Goal: Task Accomplishment & Management: Manage account settings

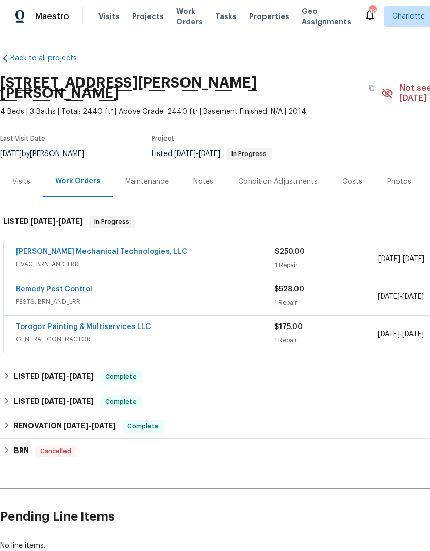
click at [138, 19] on span "Projects" at bounding box center [148, 16] width 32 height 10
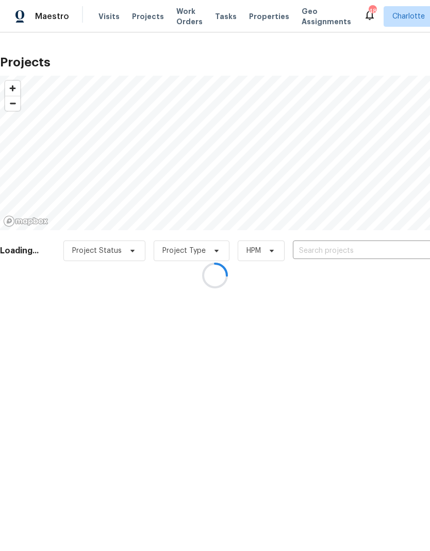
click at [373, 249] on div at bounding box center [215, 275] width 430 height 551
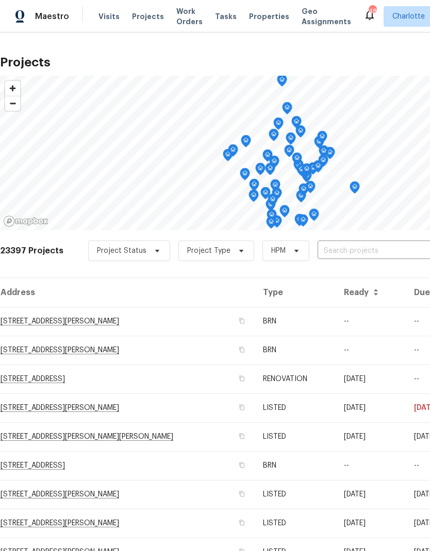
click at [374, 250] on input "text" at bounding box center [376, 251] width 118 height 16
type input "2635 pro"
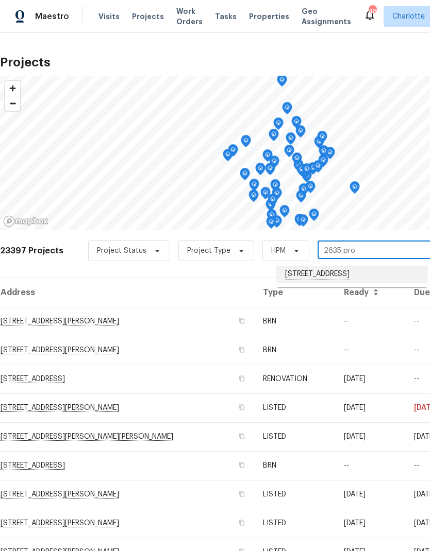
click at [376, 272] on li "[STREET_ADDRESS]" at bounding box center [352, 275] width 150 height 18
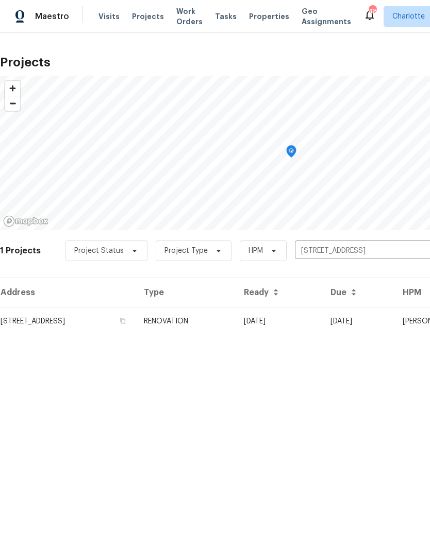
click at [322, 328] on td "09/17/25" at bounding box center [278, 321] width 87 height 29
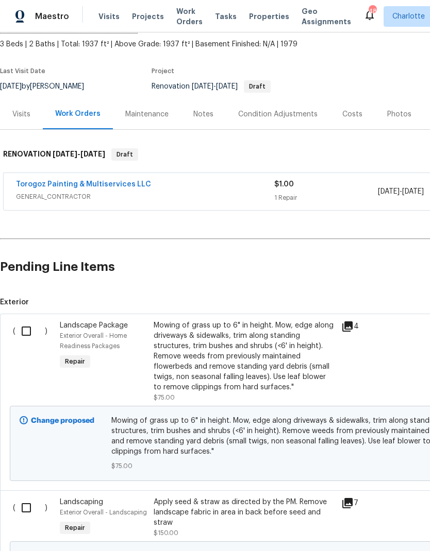
scroll to position [59, 0]
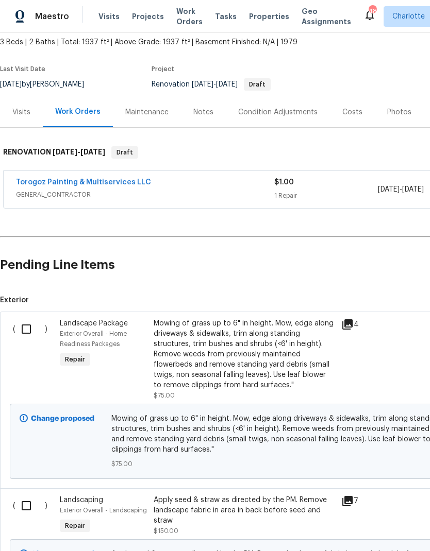
click at [26, 329] on input "checkbox" at bounding box center [29, 329] width 29 height 22
checkbox input "true"
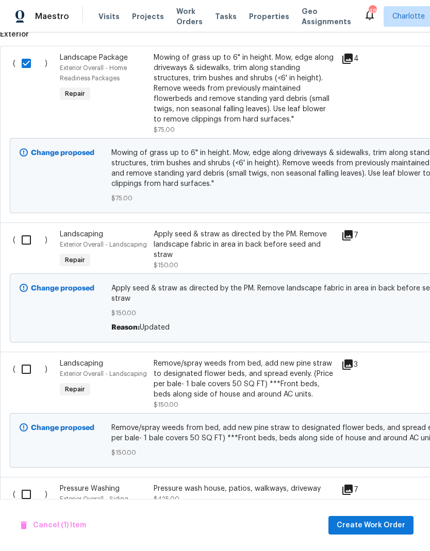
scroll to position [327, 0]
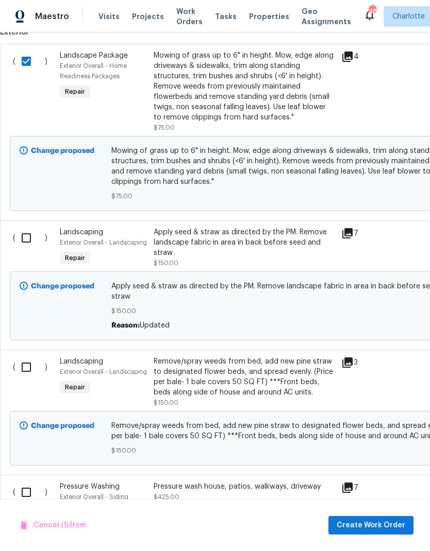
click at [23, 241] on input "checkbox" at bounding box center [29, 238] width 29 height 22
checkbox input "true"
click at [28, 361] on input "checkbox" at bounding box center [29, 367] width 29 height 22
checkbox input "true"
click at [22, 484] on input "checkbox" at bounding box center [29, 493] width 29 height 22
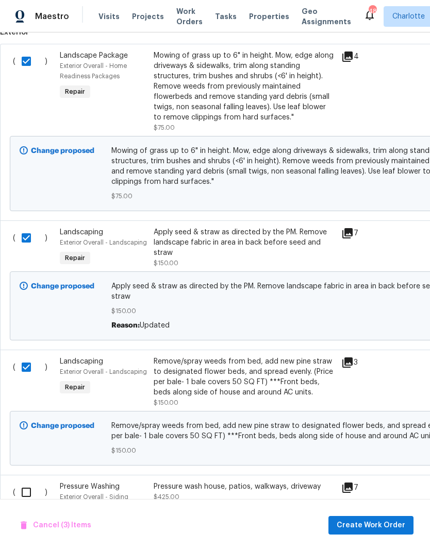
checkbox input "true"
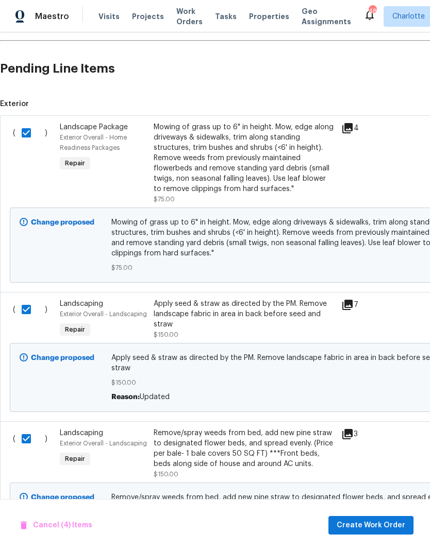
scroll to position [256, 0]
click at [269, 176] on div "Mowing of grass up to 6" in height. Mow, edge along driveways & sidewalks, trim…" at bounding box center [244, 158] width 181 height 72
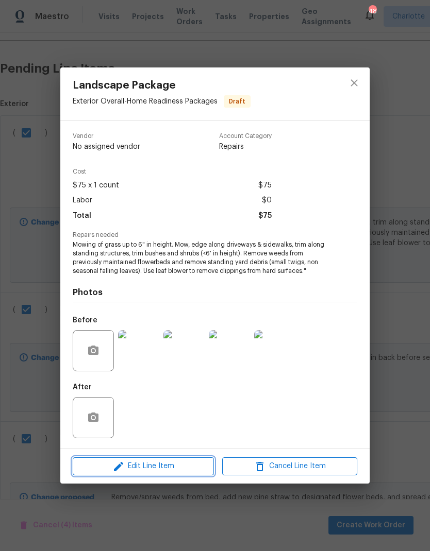
click at [195, 468] on span "Edit Line Item" at bounding box center [143, 466] width 135 height 13
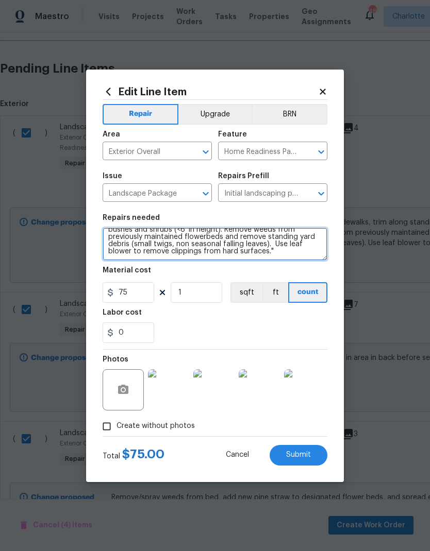
click at [251, 259] on textarea "Mowing of grass up to 6" in height. Mow, edge along driveways & sidewalks, trim…" at bounding box center [215, 244] width 225 height 33
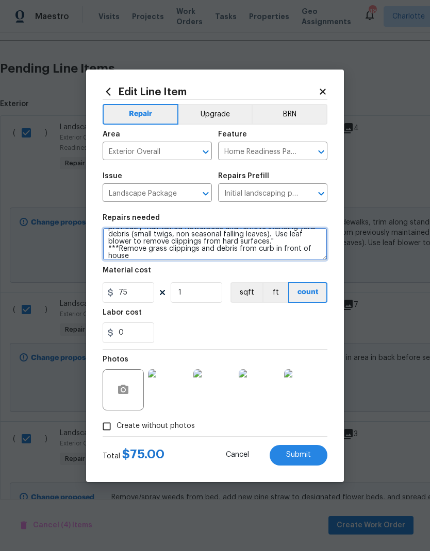
type textarea "Mowing of grass up to 6" in height. Mow, edge along driveways & sidewalks, trim…"
click at [271, 327] on div "0" at bounding box center [215, 332] width 225 height 21
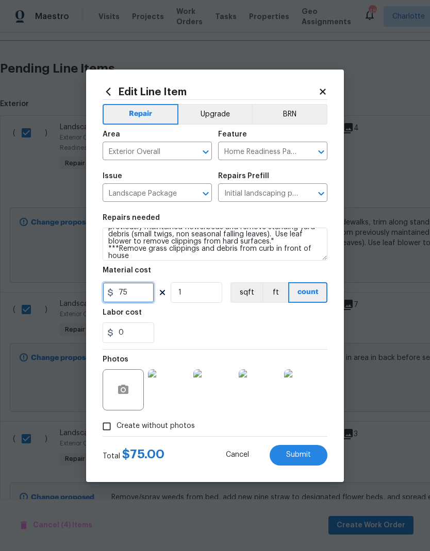
click at [134, 295] on input "75" at bounding box center [129, 292] width 52 height 21
type input "125"
click at [296, 332] on div "0" at bounding box center [215, 332] width 225 height 21
click at [306, 456] on span "Submit" at bounding box center [298, 455] width 25 height 8
checkbox input "false"
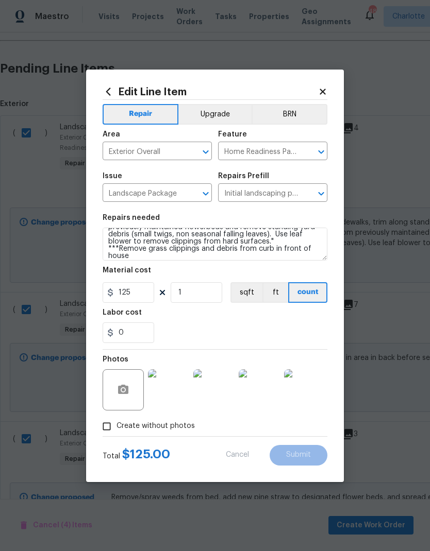
checkbox input "false"
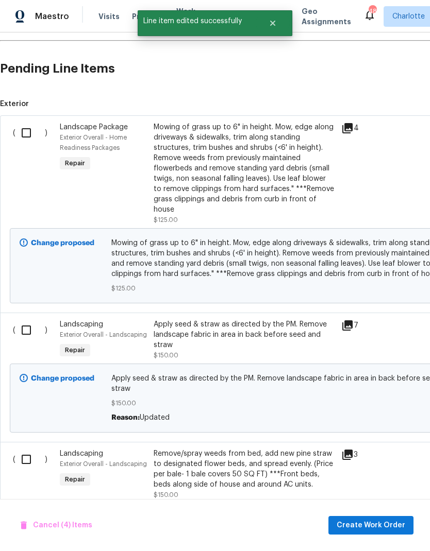
click at [20, 131] on input "checkbox" at bounding box center [29, 133] width 29 height 22
checkbox input "true"
click at [24, 340] on input "checkbox" at bounding box center [29, 330] width 29 height 22
checkbox input "true"
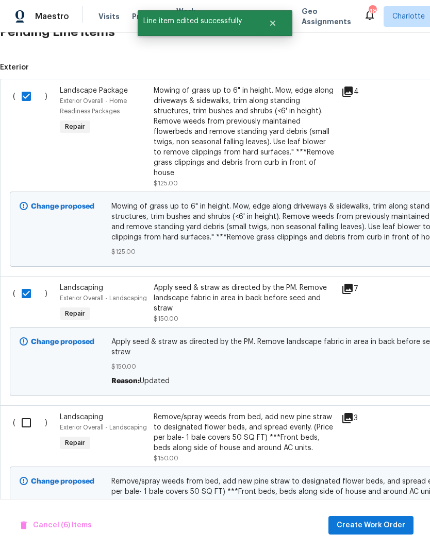
scroll to position [411, -1]
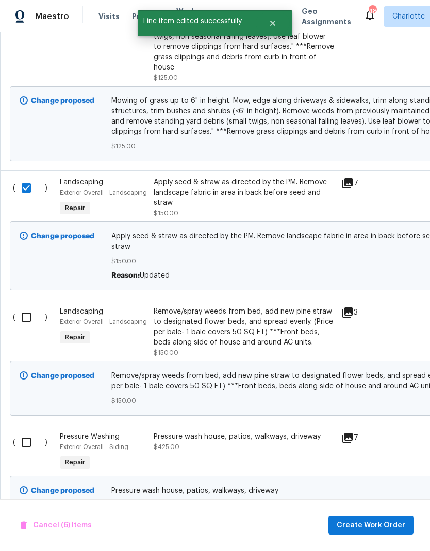
click at [26, 313] on input "checkbox" at bounding box center [29, 317] width 29 height 22
checkbox input "true"
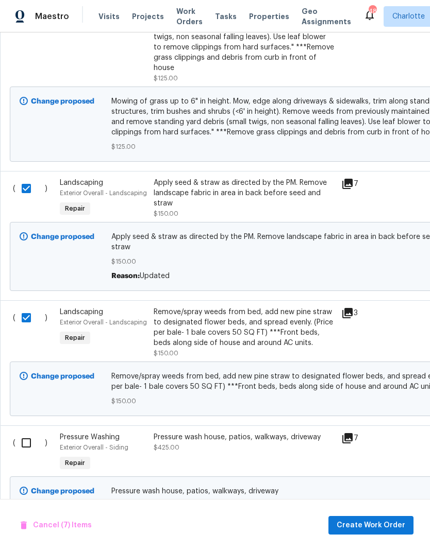
click at [27, 437] on input "checkbox" at bounding box center [29, 443] width 29 height 22
checkbox input "true"
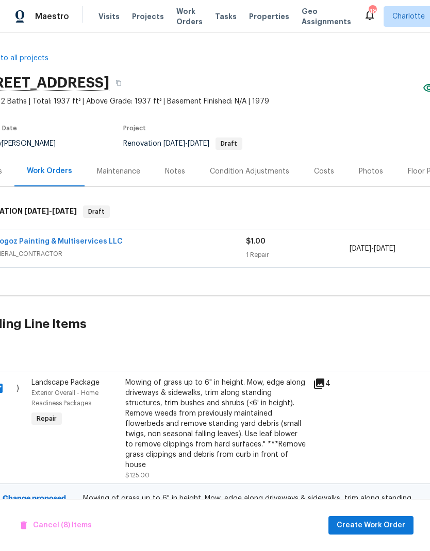
scroll to position [-5, 31]
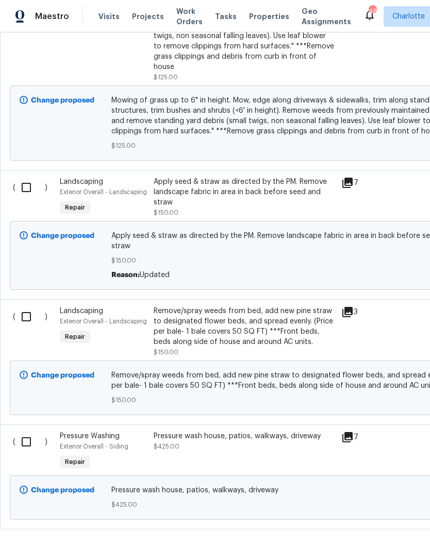
scroll to position [397, 0]
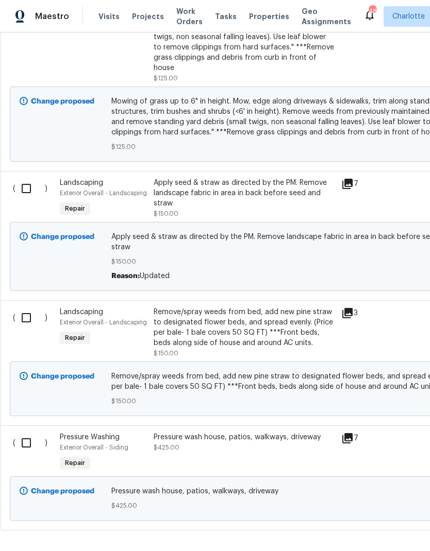
click at [26, 437] on input "checkbox" at bounding box center [29, 443] width 29 height 22
checkbox input "true"
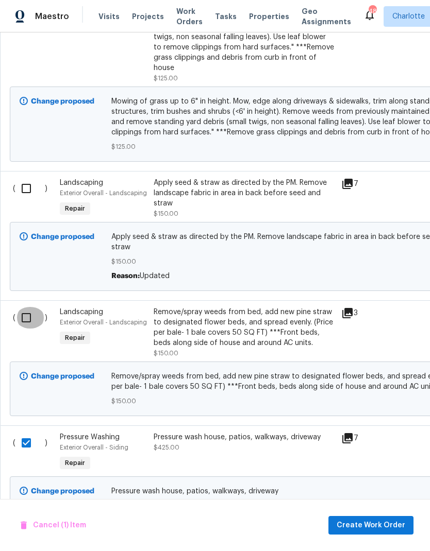
click at [21, 310] on input "checkbox" at bounding box center [29, 318] width 29 height 22
checkbox input "true"
click at [24, 184] on input "checkbox" at bounding box center [29, 189] width 29 height 22
checkbox input "true"
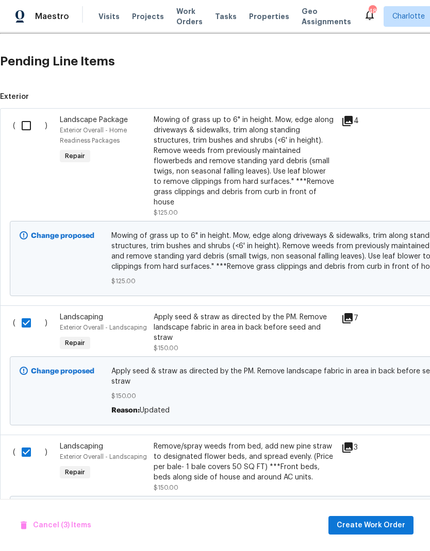
scroll to position [262, 0]
click at [27, 124] on input "checkbox" at bounding box center [29, 126] width 29 height 22
checkbox input "true"
click at [376, 526] on span "Create Work Order" at bounding box center [370, 525] width 69 height 13
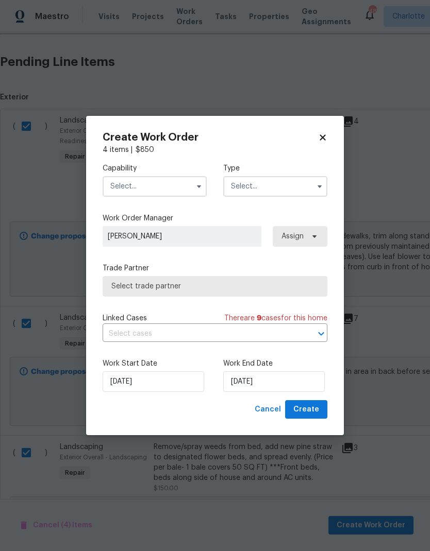
click at [200, 194] on input "text" at bounding box center [155, 186] width 104 height 21
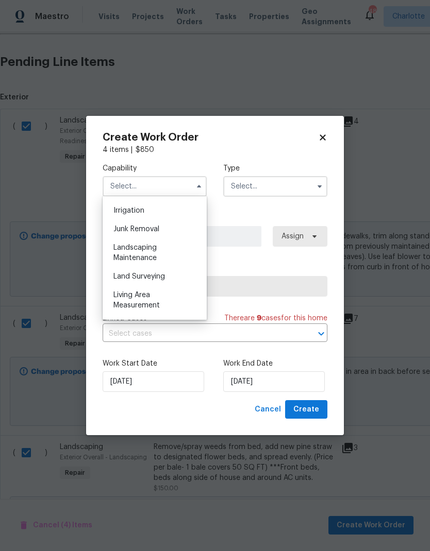
scroll to position [639, 0]
click at [151, 252] on div "Landscaping Maintenance" at bounding box center [154, 252] width 99 height 29
type input "Landscaping Maintenance"
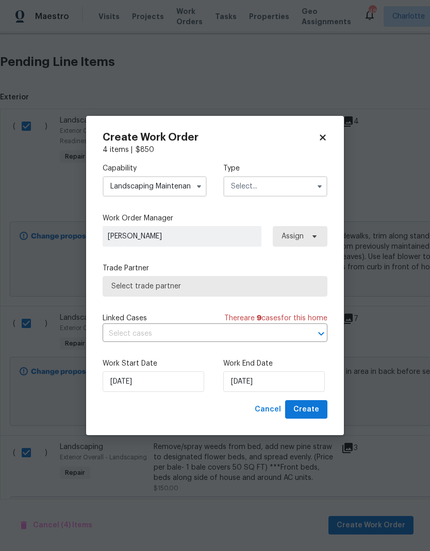
click at [302, 186] on input "text" at bounding box center [275, 186] width 104 height 21
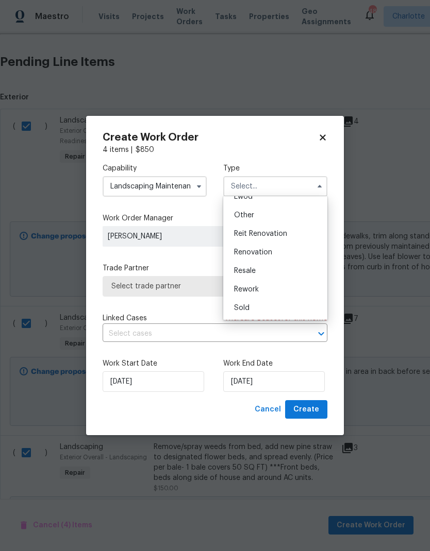
scroll to position [123, 0]
click at [253, 252] on span "Renovation" at bounding box center [253, 252] width 38 height 7
type input "Renovation"
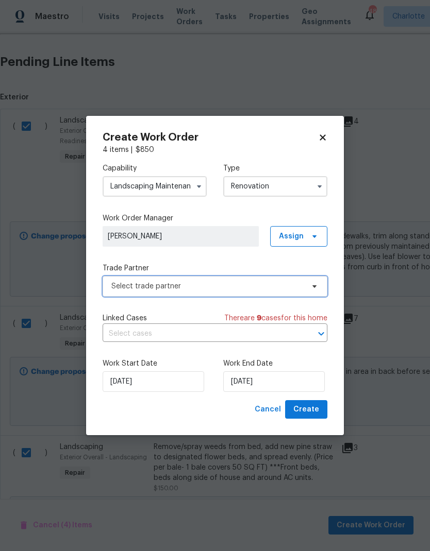
click at [318, 290] on span "Select trade partner" at bounding box center [215, 286] width 225 height 21
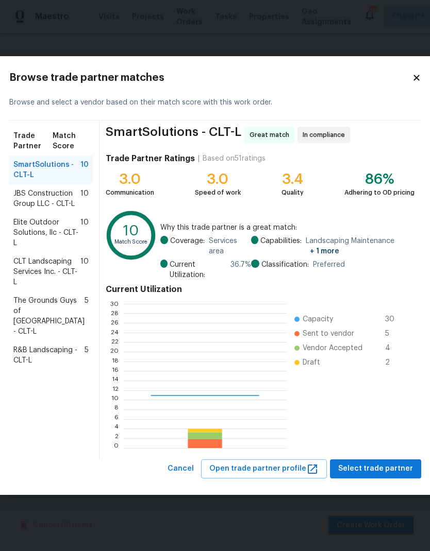
scroll to position [144, 162]
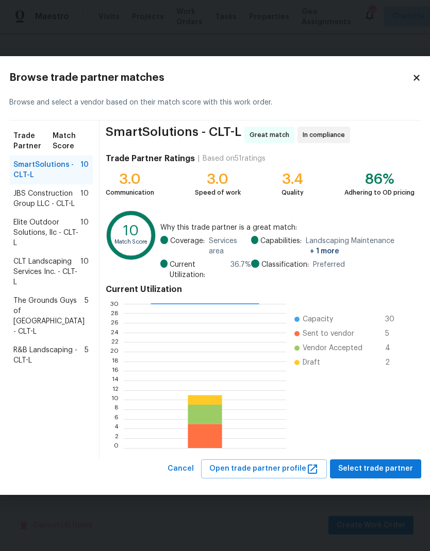
click at [53, 202] on span "JBS Construction Group LLC - CLT-L" at bounding box center [46, 199] width 67 height 21
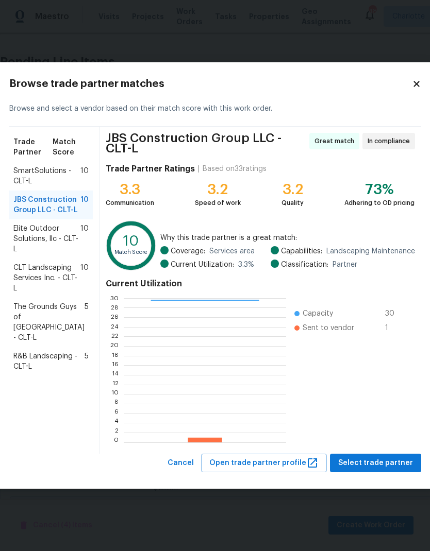
click at [48, 294] on span "CLT Landscaping Services Inc. - CLT-L" at bounding box center [46, 278] width 67 height 31
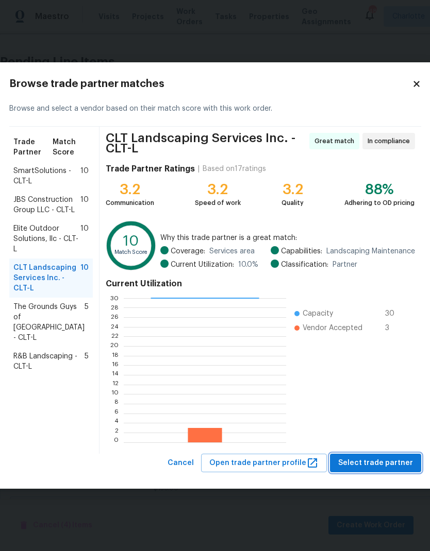
click at [378, 458] on span "Select trade partner" at bounding box center [375, 463] width 75 height 13
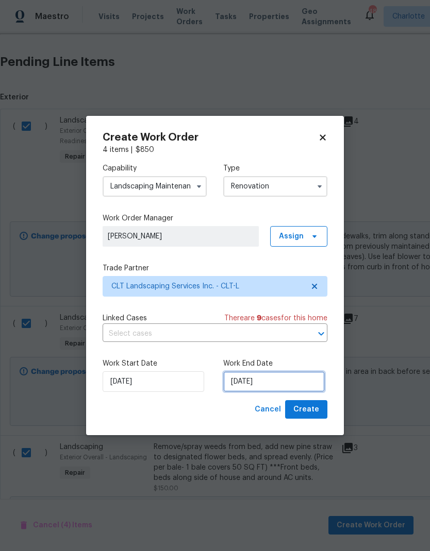
click at [288, 376] on input "[DATE]" at bounding box center [273, 381] width 101 height 21
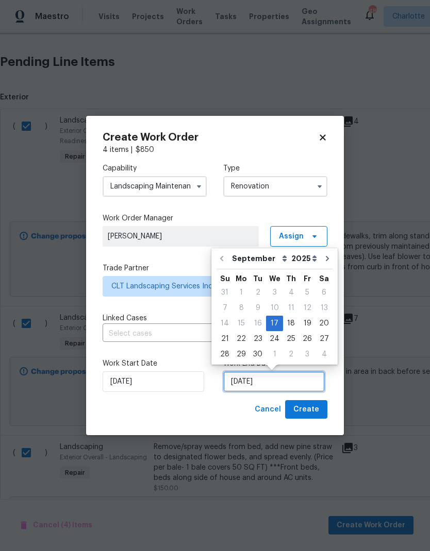
scroll to position [4, 0]
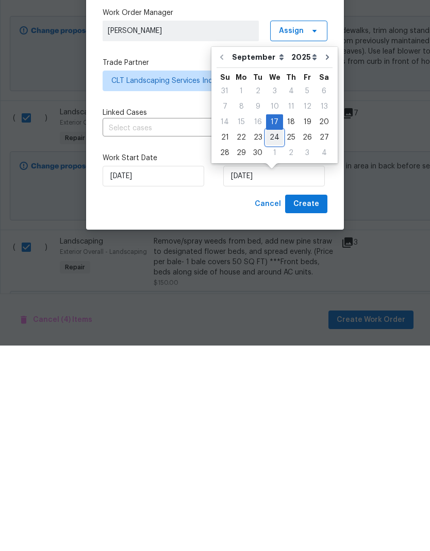
click at [273, 336] on div "24" at bounding box center [274, 343] width 17 height 14
type input "[DATE]"
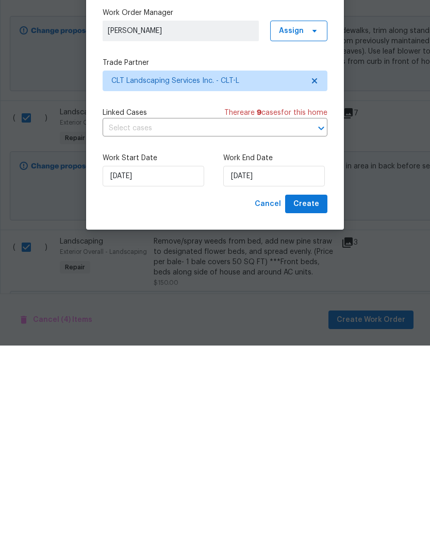
scroll to position [41, 0]
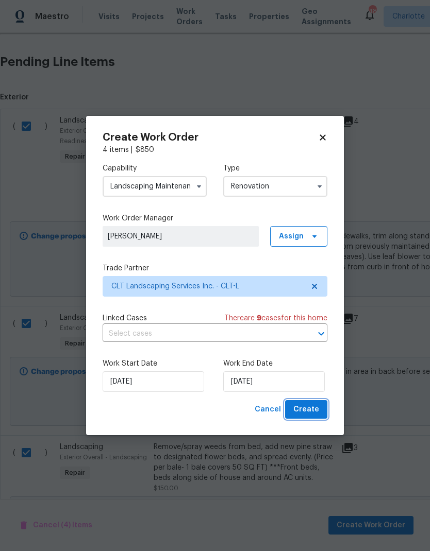
click at [312, 406] on span "Create" at bounding box center [306, 409] width 26 height 13
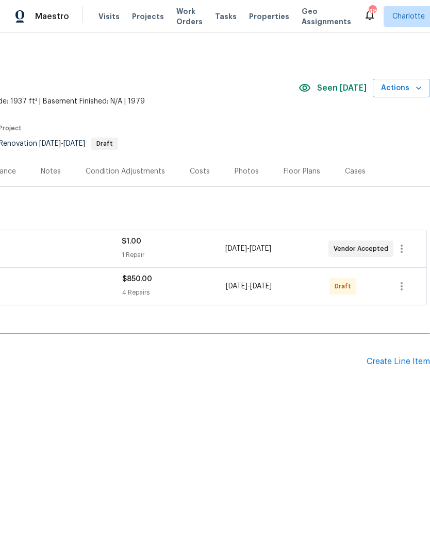
scroll to position [0, 152]
click at [400, 285] on icon "button" at bounding box center [401, 286] width 12 height 12
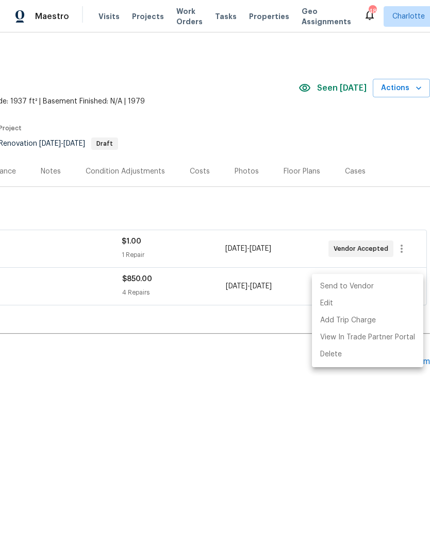
click at [374, 283] on li "Send to Vendor" at bounding box center [367, 286] width 111 height 17
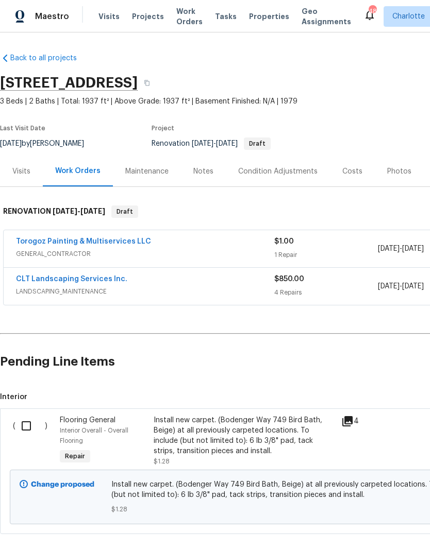
click at [28, 425] on input "checkbox" at bounding box center [29, 426] width 29 height 22
checkbox input "true"
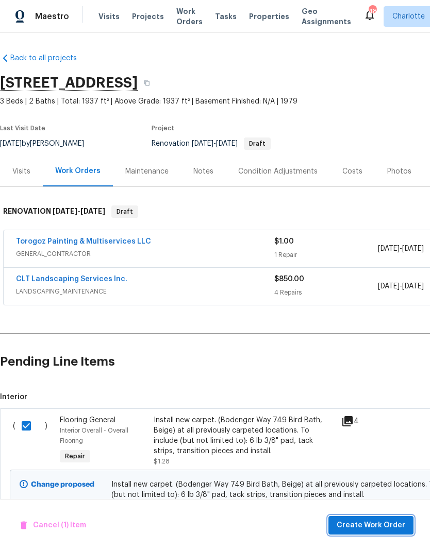
click at [388, 527] on span "Create Work Order" at bounding box center [370, 525] width 69 height 13
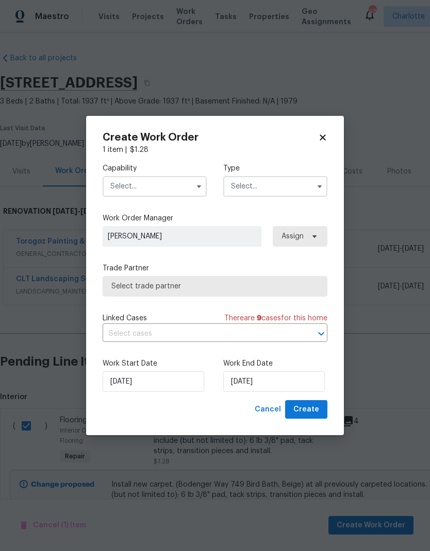
click at [182, 186] on input "text" at bounding box center [155, 186] width 104 height 21
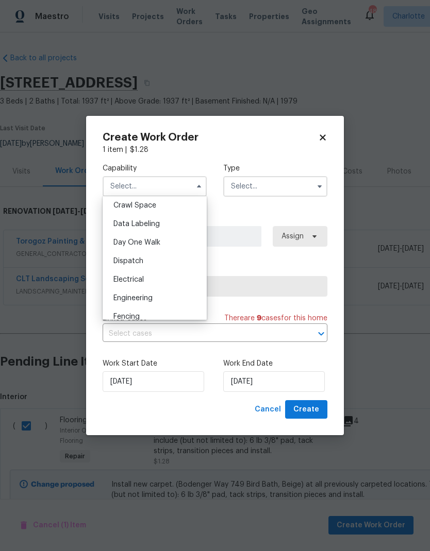
scroll to position [345, 0]
click at [192, 240] on div "Fireplace" at bounding box center [154, 244] width 99 height 19
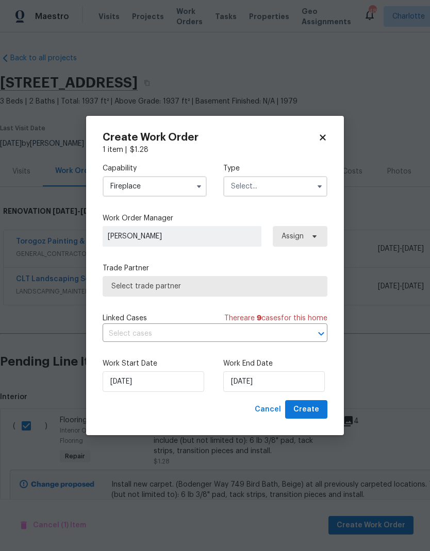
click at [174, 265] on label "Trade Partner" at bounding box center [215, 268] width 225 height 10
click at [195, 182] on icon "button" at bounding box center [199, 186] width 8 height 8
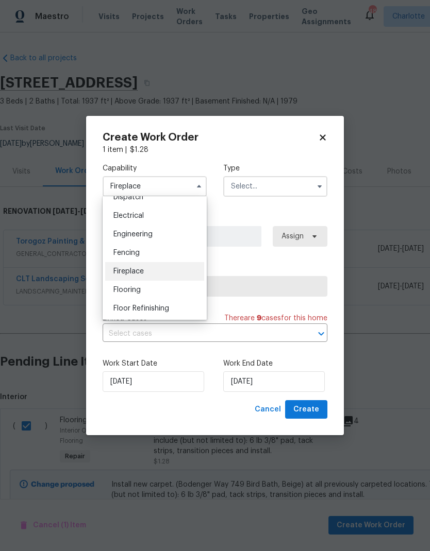
scroll to position [318, 0]
click at [153, 293] on div "Flooring" at bounding box center [154, 289] width 99 height 19
type input "Flooring"
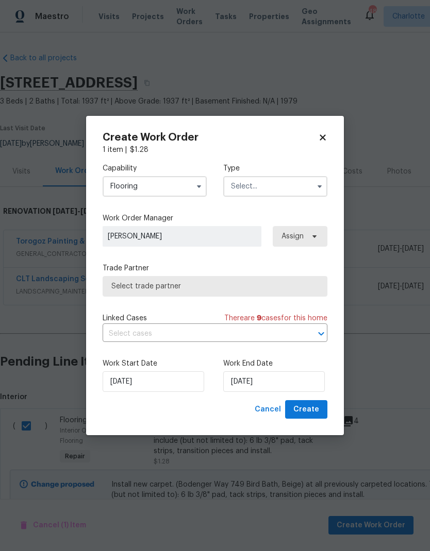
click at [295, 185] on input "text" at bounding box center [275, 186] width 104 height 21
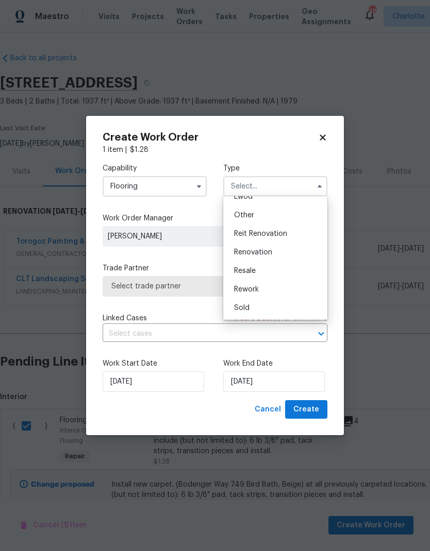
scroll to position [123, 0]
click at [256, 253] on span "Renovation" at bounding box center [253, 252] width 38 height 7
type input "Renovation"
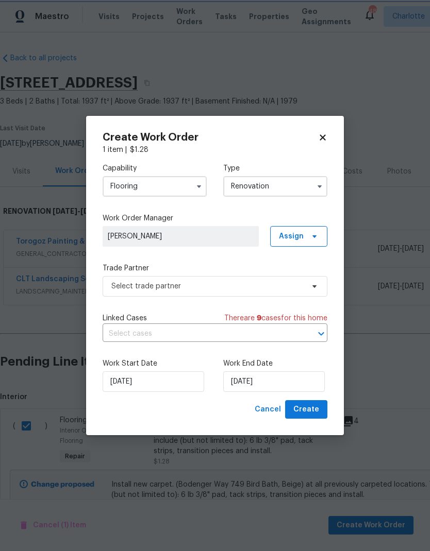
scroll to position [0, 0]
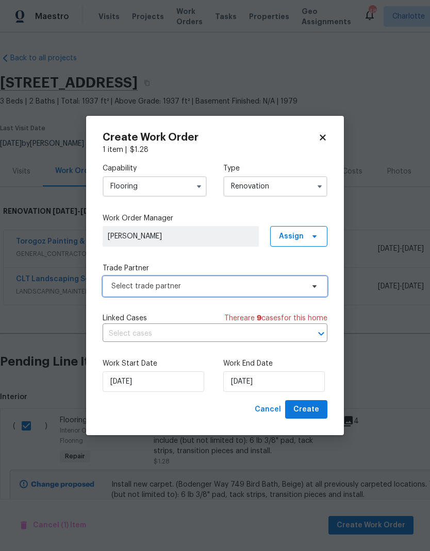
click at [313, 283] on icon at bounding box center [314, 286] width 8 height 8
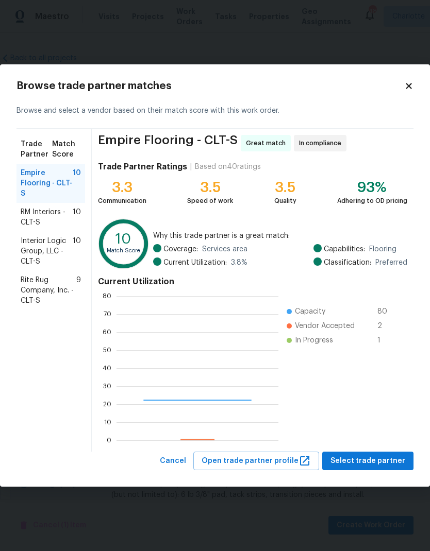
scroll to position [144, 162]
click at [28, 294] on span "Rite Rug Company, Inc. - CLT-S" at bounding box center [49, 290] width 56 height 31
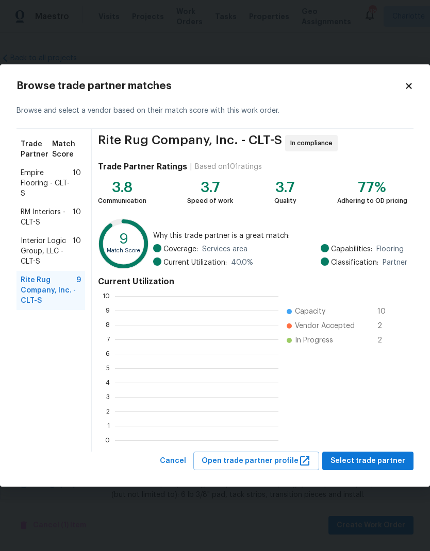
scroll to position [144, 163]
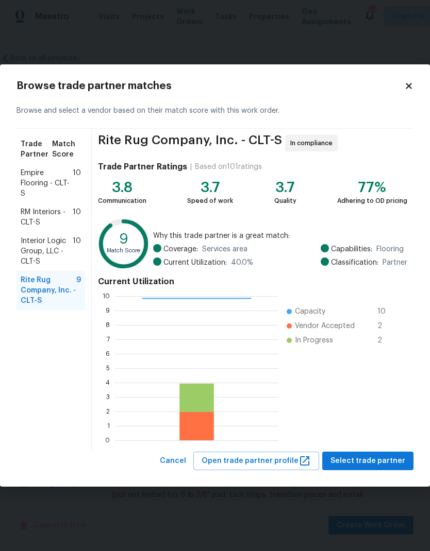
click at [385, 462] on span "Select trade partner" at bounding box center [367, 461] width 75 height 13
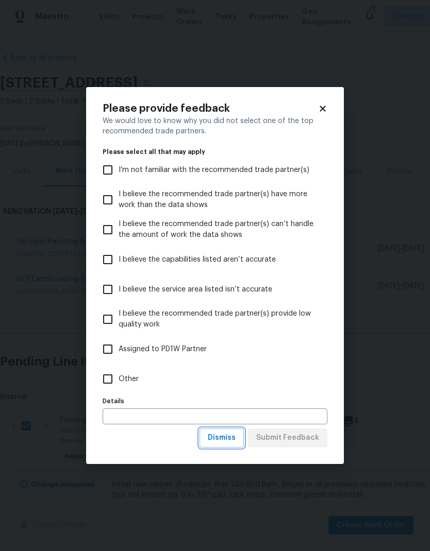
click at [235, 439] on span "Dismiss" at bounding box center [222, 438] width 28 height 13
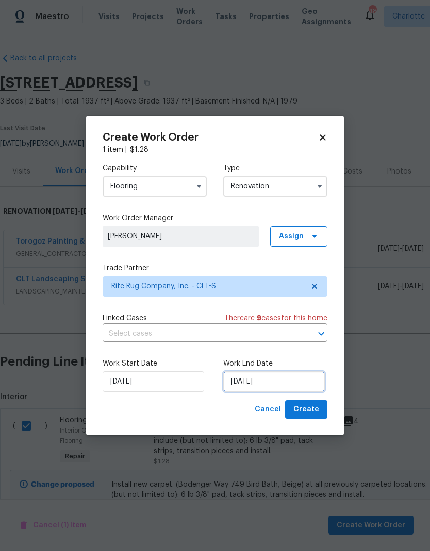
click at [291, 377] on input "[DATE]" at bounding box center [273, 381] width 101 height 21
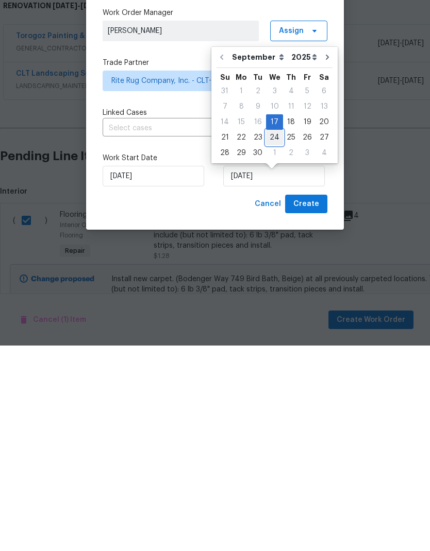
click at [273, 336] on div "24" at bounding box center [274, 343] width 17 height 14
type input "[DATE]"
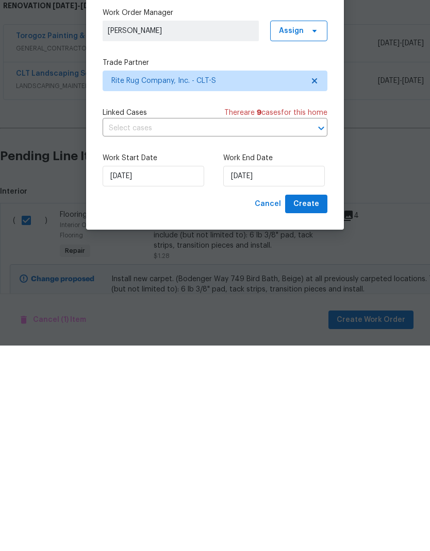
scroll to position [41, 0]
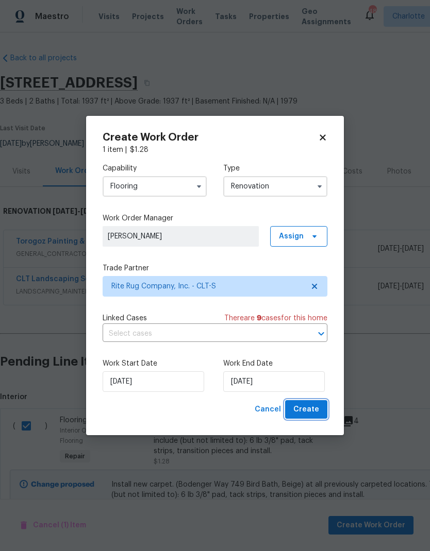
click at [321, 406] on button "Create" at bounding box center [306, 409] width 42 height 19
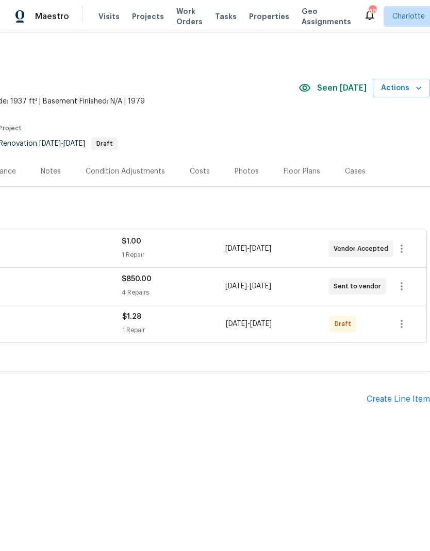
scroll to position [0, 152]
click at [404, 319] on icon "button" at bounding box center [401, 324] width 12 height 12
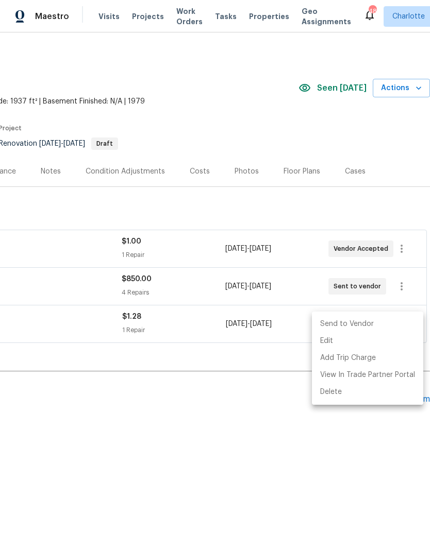
click at [375, 322] on li "Send to Vendor" at bounding box center [367, 324] width 111 height 17
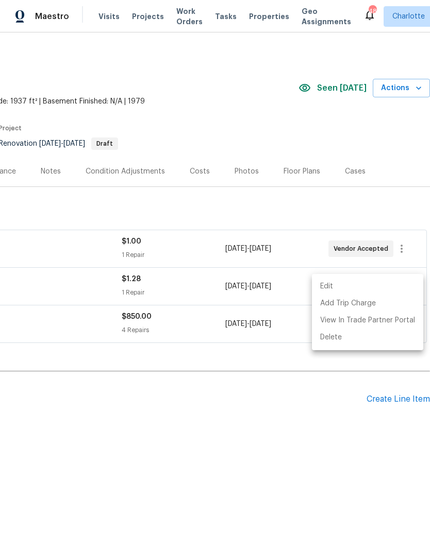
click at [328, 462] on div at bounding box center [215, 275] width 430 height 551
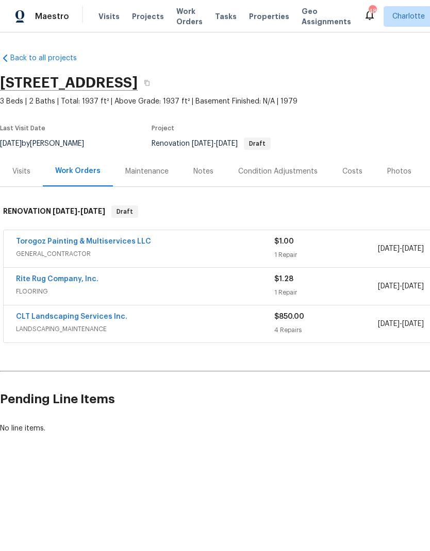
scroll to position [0, 0]
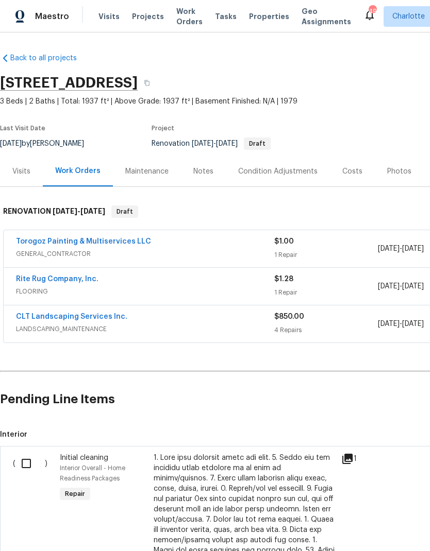
click at [25, 464] on input "checkbox" at bounding box center [29, 464] width 29 height 22
checkbox input "true"
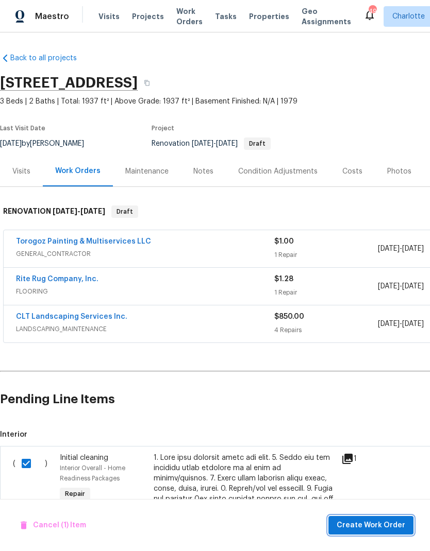
click at [376, 523] on span "Create Work Order" at bounding box center [370, 525] width 69 height 13
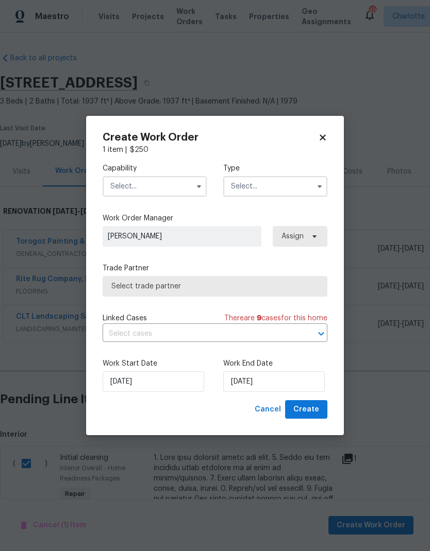
click at [196, 191] on button "button" at bounding box center [199, 186] width 12 height 12
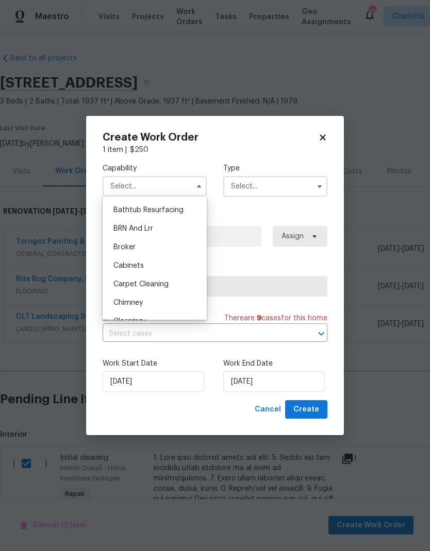
scroll to position [99, 0]
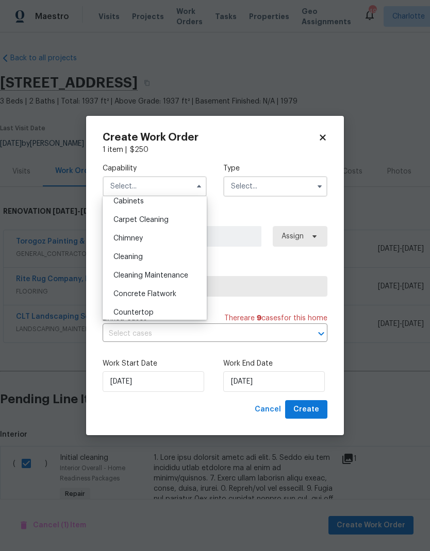
click at [182, 261] on div "Cleaning" at bounding box center [154, 257] width 99 height 19
type input "Cleaning"
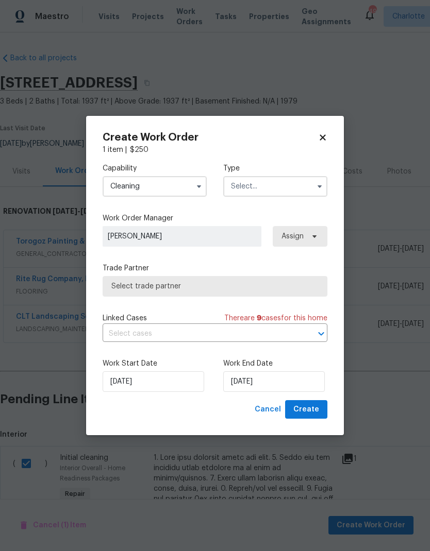
click at [305, 196] on input "text" at bounding box center [275, 186] width 104 height 21
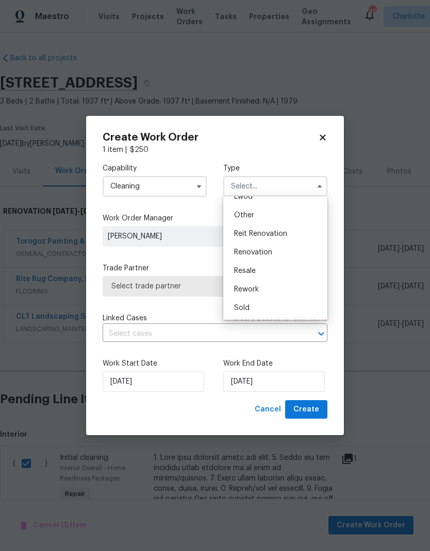
scroll to position [123, 0]
click at [277, 253] on div "Renovation" at bounding box center [275, 252] width 99 height 19
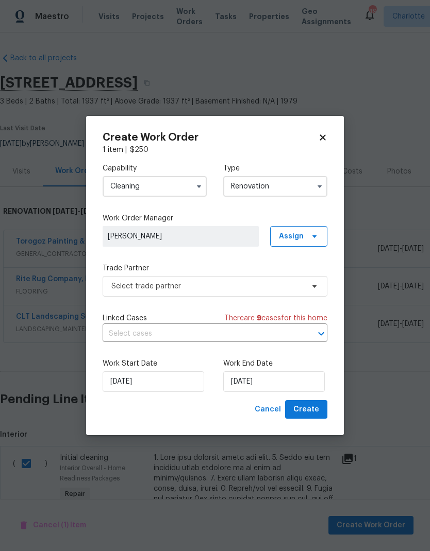
type input "Renovation"
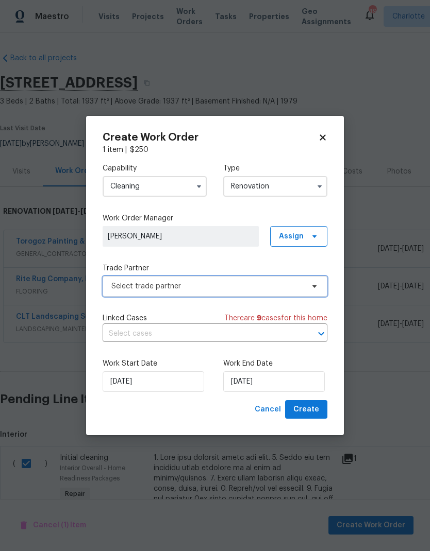
click at [308, 287] on span at bounding box center [312, 286] width 11 height 8
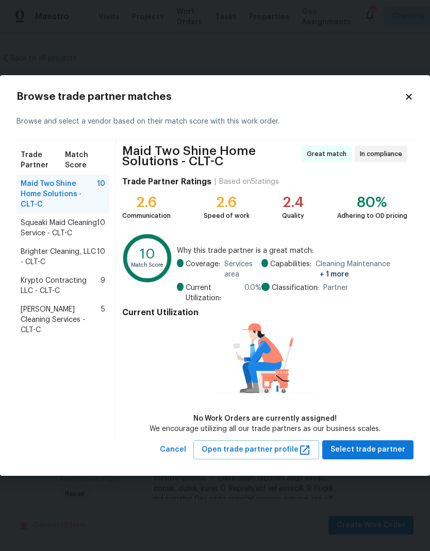
click at [26, 262] on span "Brighter Cleaning, LLC - CLT-C" at bounding box center [59, 257] width 76 height 21
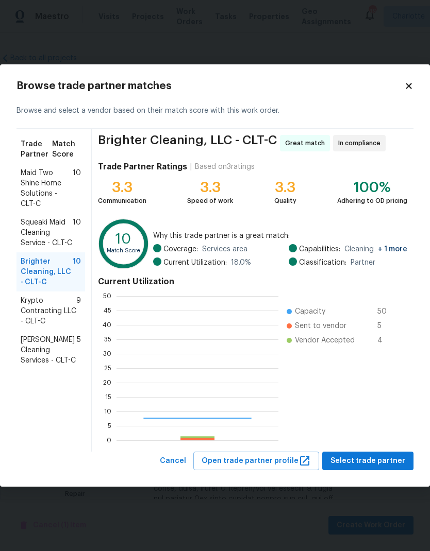
scroll to position [144, 162]
click at [21, 354] on span "DePascale Cleaning Services - CLT-C" at bounding box center [49, 350] width 56 height 31
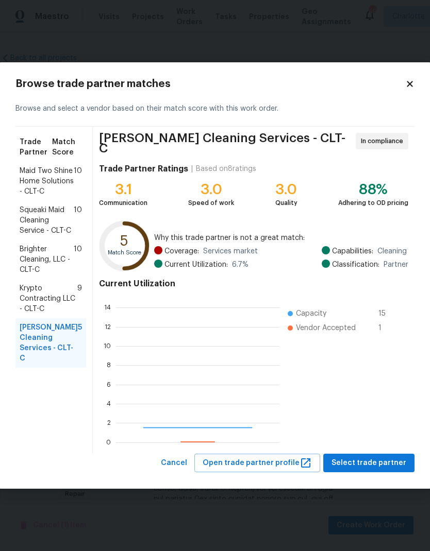
scroll to position [144, 163]
click at [23, 309] on span "Krypto Contracting LLC - CLT-C" at bounding box center [49, 298] width 58 height 31
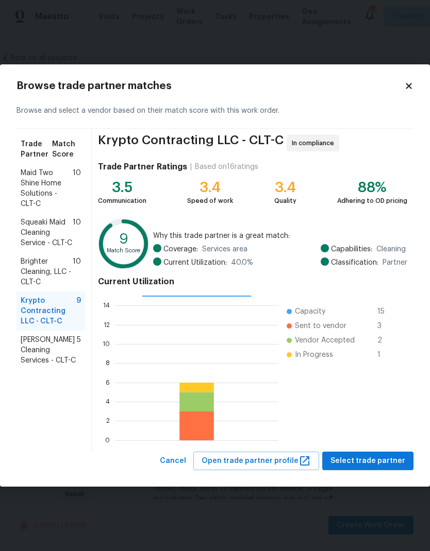
click at [25, 274] on span "Brighter Cleaning, LLC - CLT-C" at bounding box center [47, 272] width 52 height 31
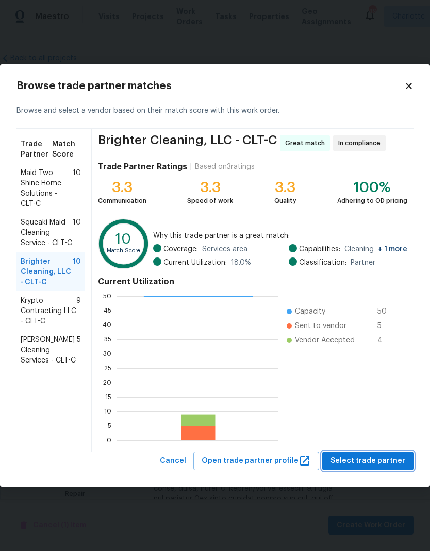
click at [378, 463] on span "Select trade partner" at bounding box center [367, 461] width 75 height 13
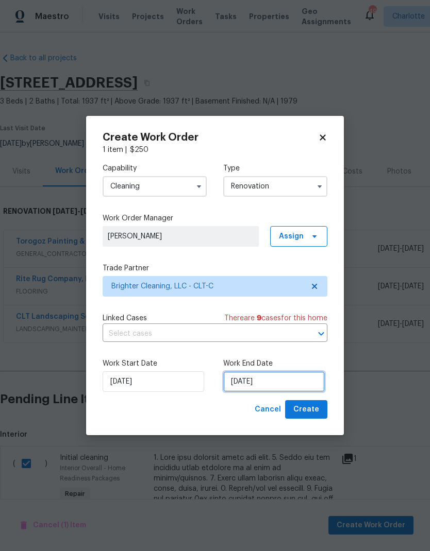
click at [268, 381] on input "[DATE]" at bounding box center [273, 381] width 101 height 21
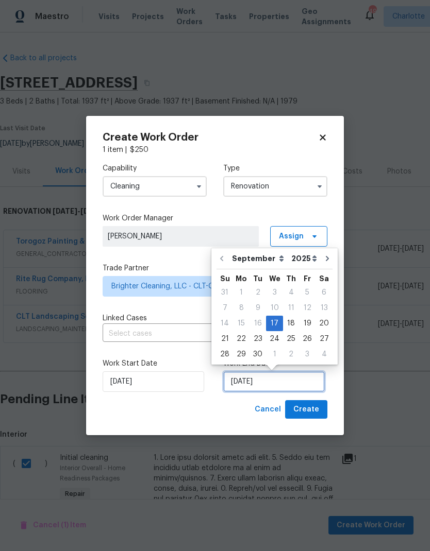
scroll to position [4, 0]
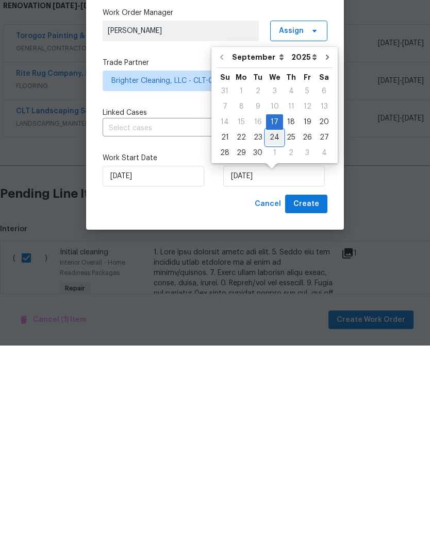
click at [273, 336] on div "24" at bounding box center [274, 343] width 17 height 14
type input "[DATE]"
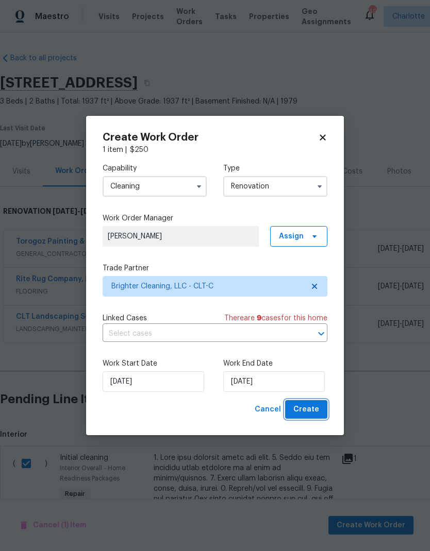
click at [307, 412] on span "Create" at bounding box center [306, 409] width 26 height 13
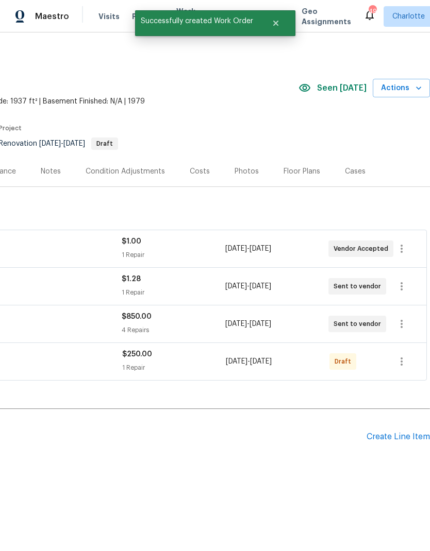
scroll to position [0, 152]
click at [404, 362] on icon "button" at bounding box center [401, 361] width 12 height 12
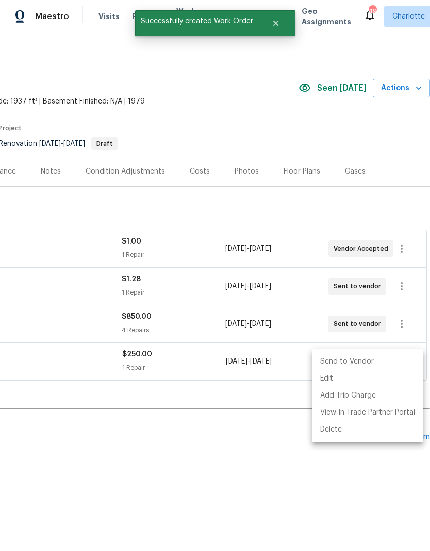
click at [370, 362] on li "Send to Vendor" at bounding box center [367, 361] width 111 height 17
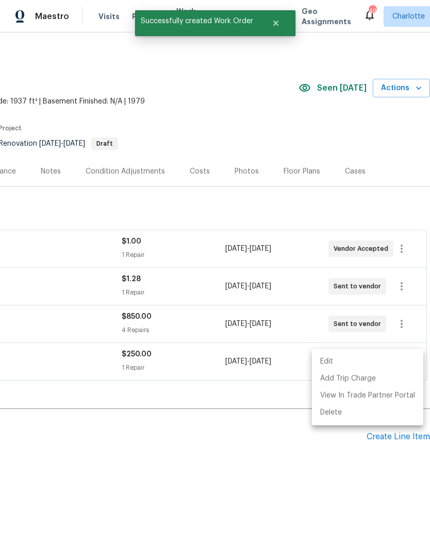
click at [337, 469] on div at bounding box center [215, 275] width 430 height 551
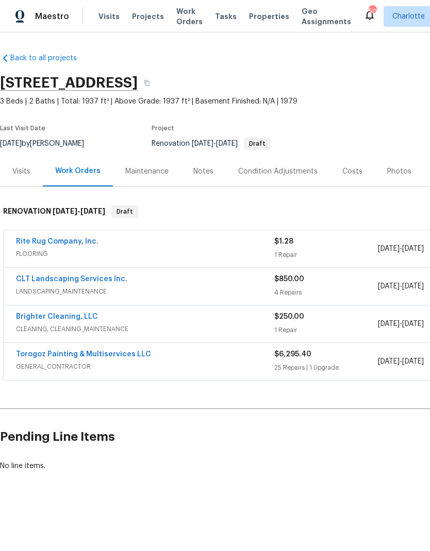
click at [353, 168] on div "Costs" at bounding box center [352, 171] width 20 height 10
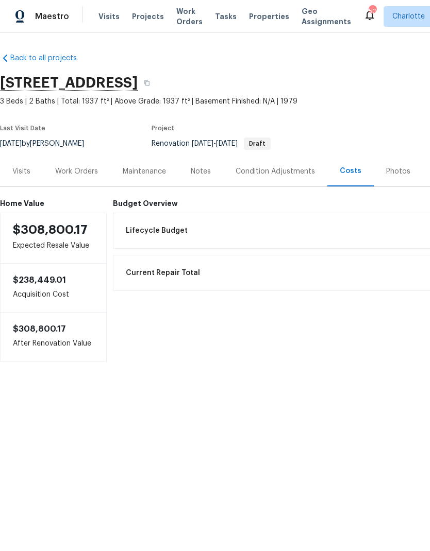
click at [292, 171] on div "Condition Adjustments" at bounding box center [274, 171] width 79 height 10
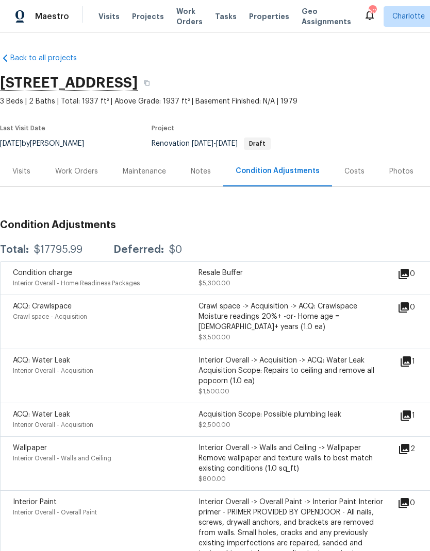
click at [353, 172] on div "Costs" at bounding box center [354, 171] width 20 height 10
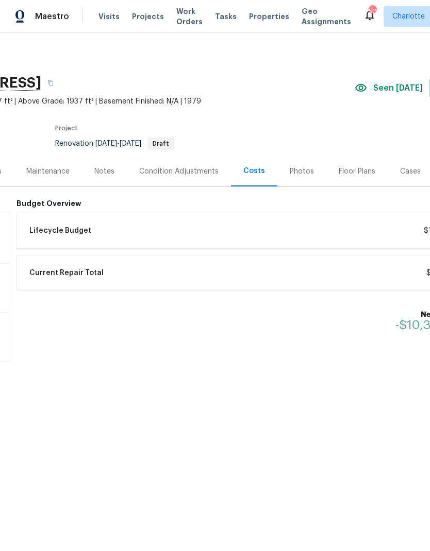
scroll to position [0, 95]
click at [331, 232] on div "Lifecycle Budget $17,795.99" at bounding box center [253, 230] width 456 height 23
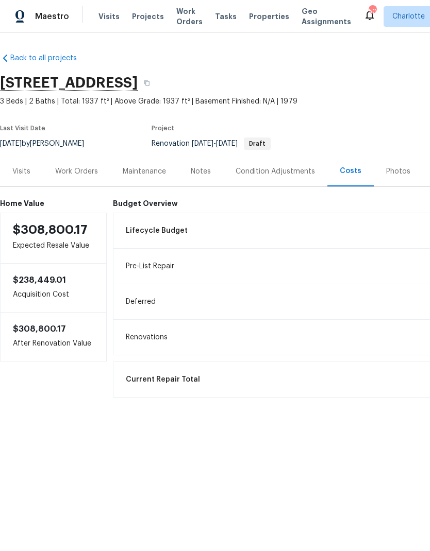
scroll to position [0, 0]
click at [66, 166] on div "Work Orders" at bounding box center [76, 171] width 43 height 10
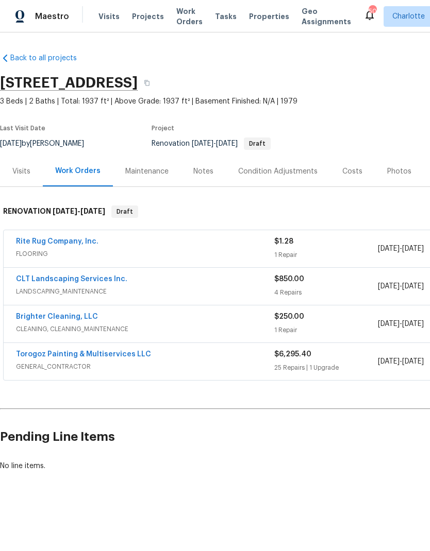
click at [62, 357] on link "Torogoz Painting & Multiservices LLC" at bounding box center [83, 354] width 135 height 7
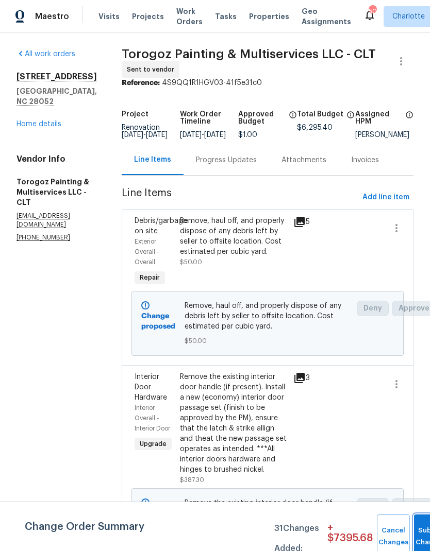
click at [418, 520] on button "Submit Changes" at bounding box center [430, 537] width 33 height 44
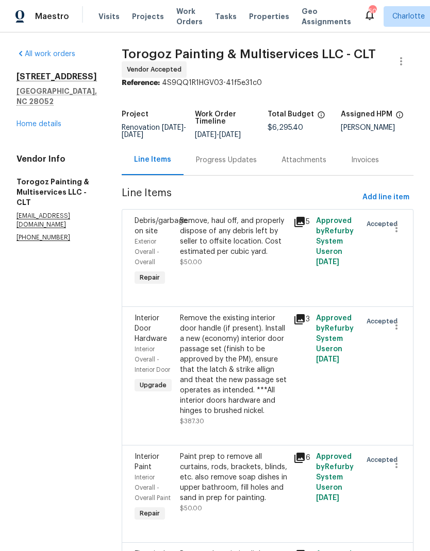
click at [25, 121] on link "Home details" at bounding box center [38, 124] width 45 height 7
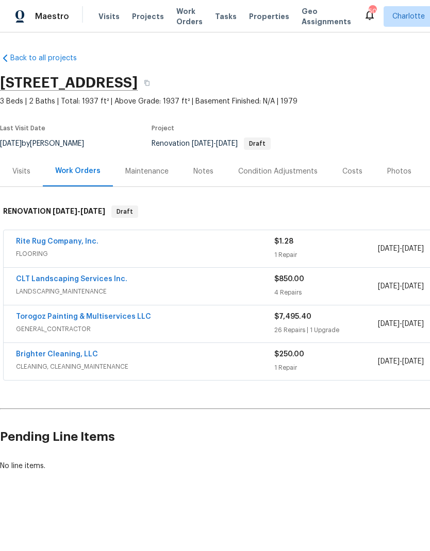
click at [20, 241] on link "Rite Rug Company, Inc." at bounding box center [57, 241] width 82 height 7
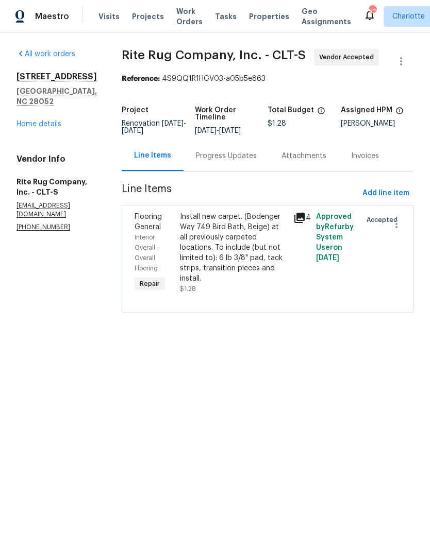
click at [250, 161] on div "Progress Updates" at bounding box center [226, 156] width 61 height 10
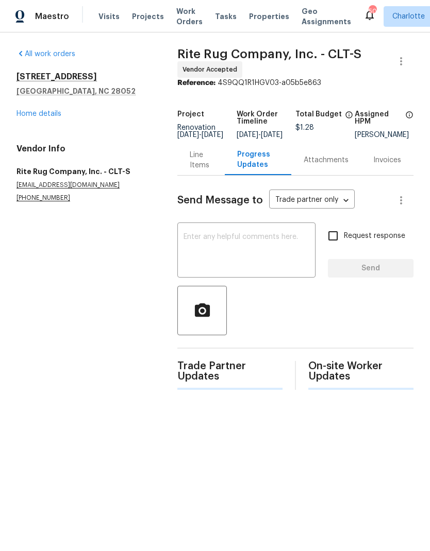
click at [261, 246] on textarea at bounding box center [246, 251] width 126 height 36
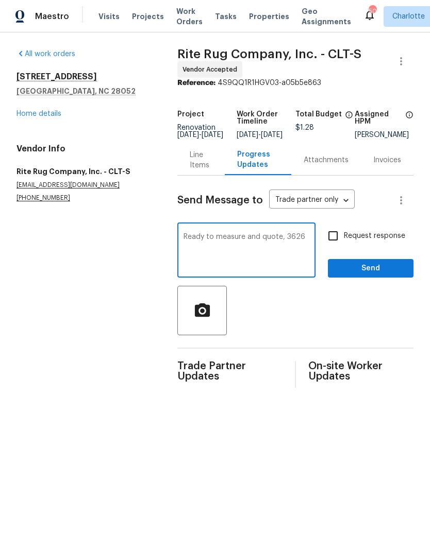
click at [281, 244] on textarea "Ready to measure and quote, 3626" at bounding box center [246, 251] width 126 height 36
type textarea "Ready to measure and quote, #3626"
click at [329, 325] on div at bounding box center [295, 310] width 236 height 49
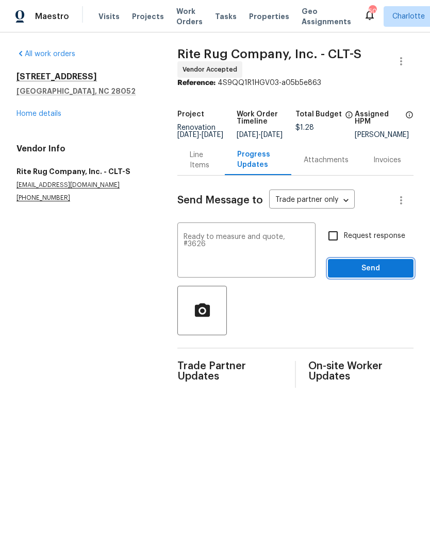
click at [386, 273] on span "Send" at bounding box center [370, 268] width 69 height 13
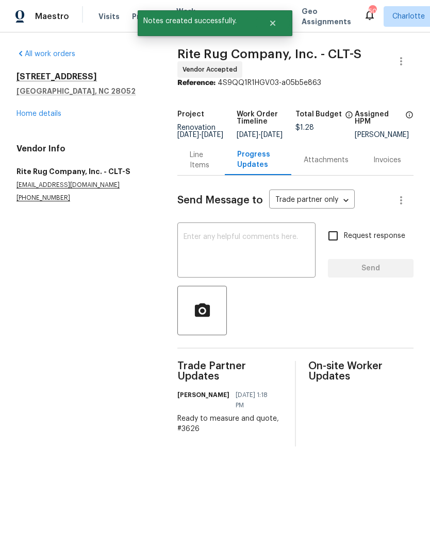
click at [32, 116] on link "Home details" at bounding box center [38, 113] width 45 height 7
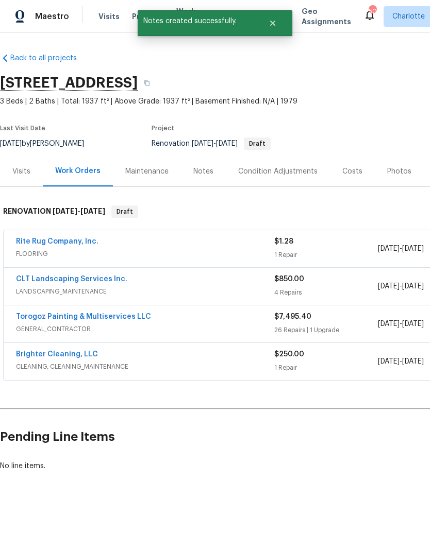
click at [23, 282] on link "CLT Landscaping Services Inc." at bounding box center [71, 279] width 111 height 7
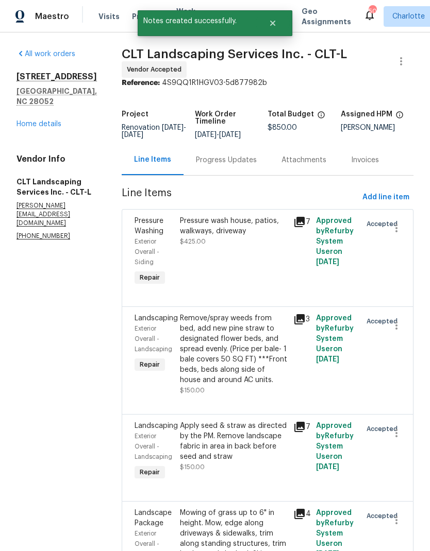
click at [247, 157] on div "Progress Updates" at bounding box center [226, 160] width 61 height 10
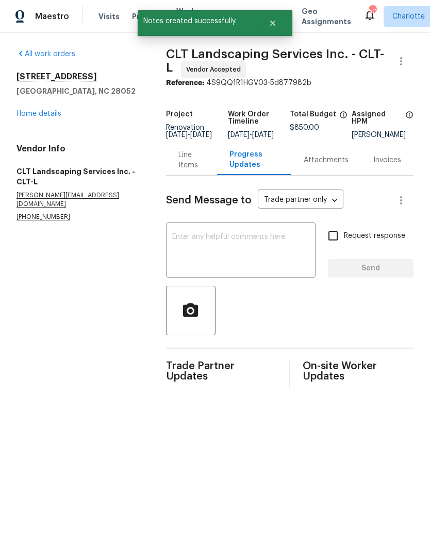
click at [279, 242] on textarea at bounding box center [240, 251] width 137 height 36
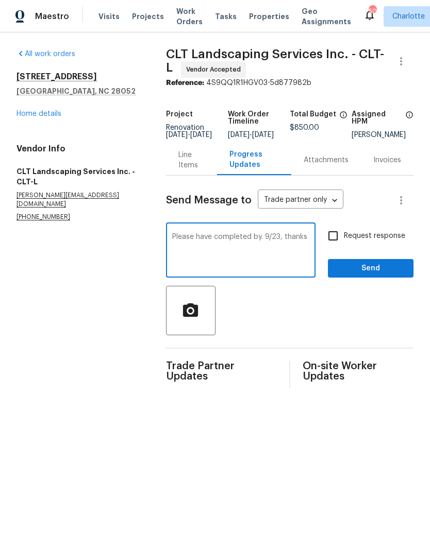
type textarea "Please have completed by. 9/23, thanks"
click at [334, 246] on input "Request response" at bounding box center [333, 236] width 22 height 22
checkbox input "true"
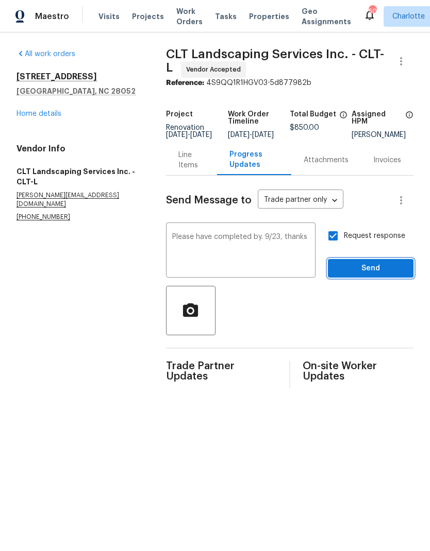
click at [373, 275] on span "Send" at bounding box center [370, 268] width 69 height 13
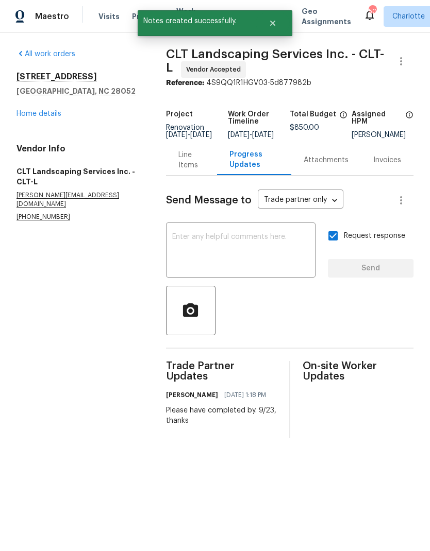
click at [20, 115] on link "Home details" at bounding box center [38, 113] width 45 height 7
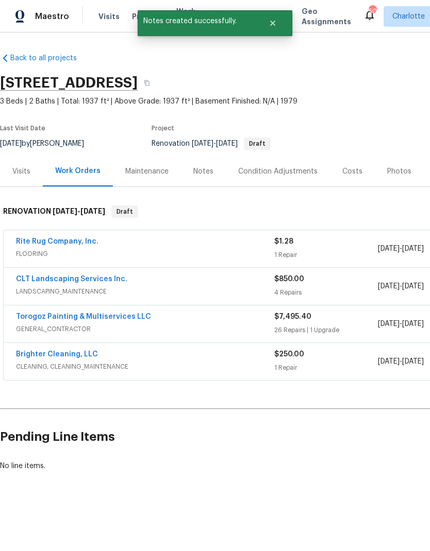
click at [23, 317] on link "Torogoz Painting & Multiservices LLC" at bounding box center [83, 316] width 135 height 7
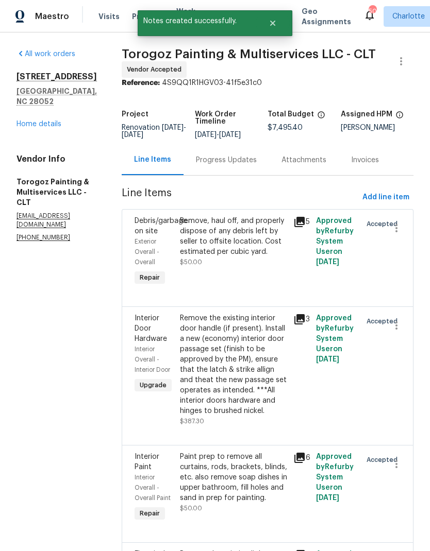
click at [248, 165] on div "Progress Updates" at bounding box center [226, 160] width 61 height 10
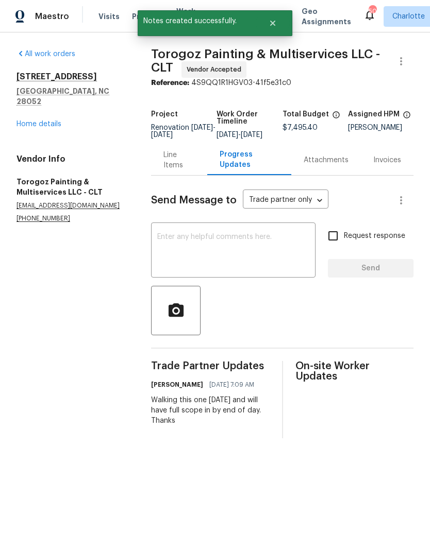
click at [249, 251] on textarea at bounding box center [233, 251] width 152 height 36
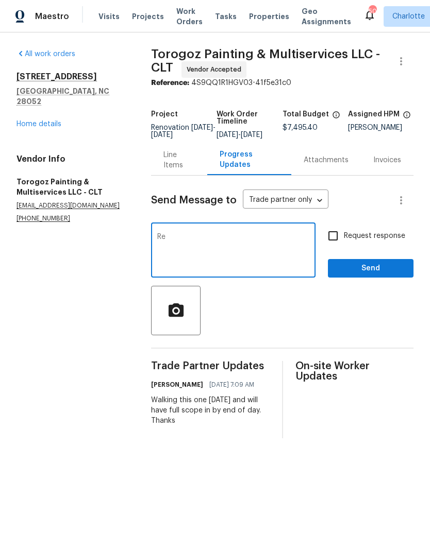
type textarea "R"
type textarea "W"
click at [166, 260] on textarea at bounding box center [233, 251] width 152 height 36
type textarea "Paint being delivered tomorrow, carpet only being replaced. Cover all other flo…"
click at [340, 247] on input "Request response" at bounding box center [333, 236] width 22 height 22
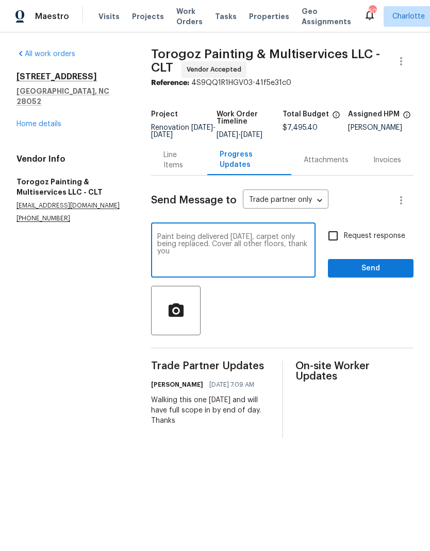
checkbox input "true"
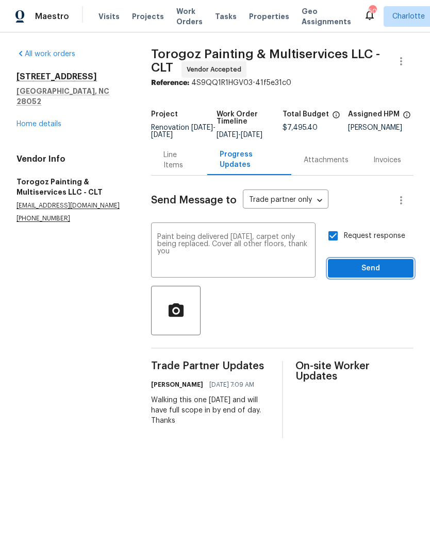
click at [383, 275] on span "Send" at bounding box center [370, 268] width 69 height 13
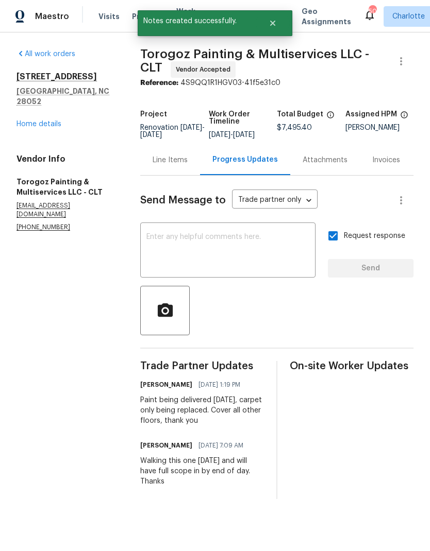
click at [23, 121] on link "Home details" at bounding box center [38, 124] width 45 height 7
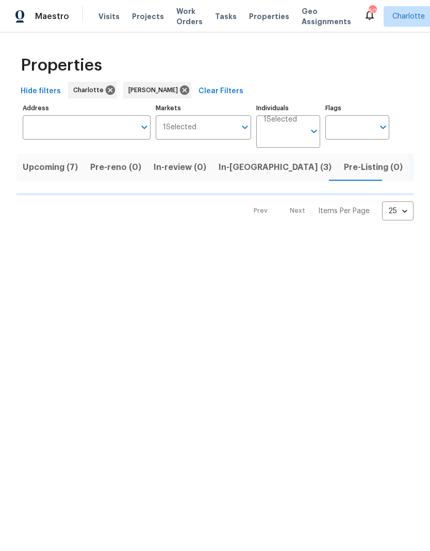
click at [30, 172] on span "Upcoming (7)" at bounding box center [50, 167] width 55 height 14
